Goal: Information Seeking & Learning: Learn about a topic

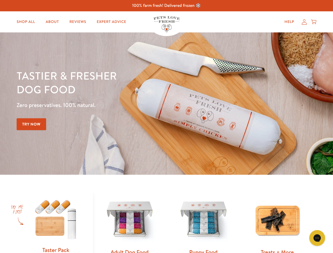
click at [167, 127] on div "Tastier & fresher dog food Zero preservatives. 100% natural. Try Now" at bounding box center [117, 104] width 200 height 70
click at [317, 238] on icon "Open gorgias live chat" at bounding box center [317, 238] width 5 height 5
